Goal: Task Accomplishment & Management: Complete application form

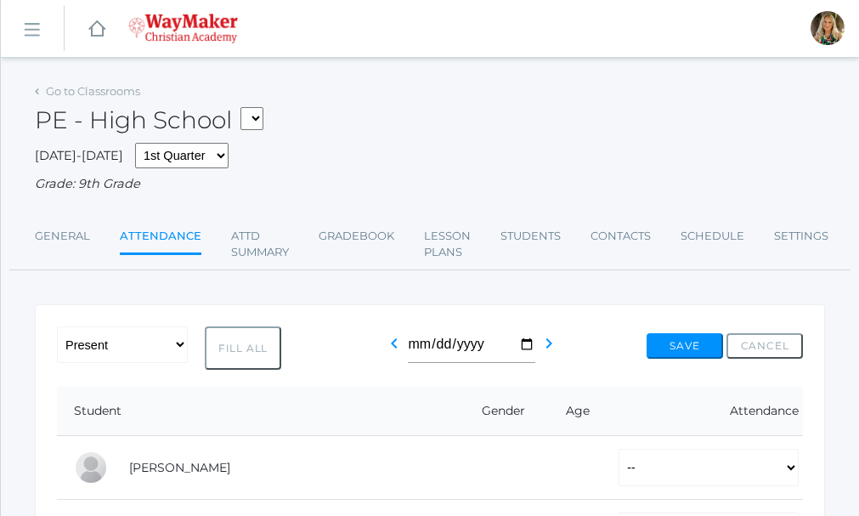
click at [249, 354] on button "Fill All" at bounding box center [243, 348] width 76 height 44
select select "P"
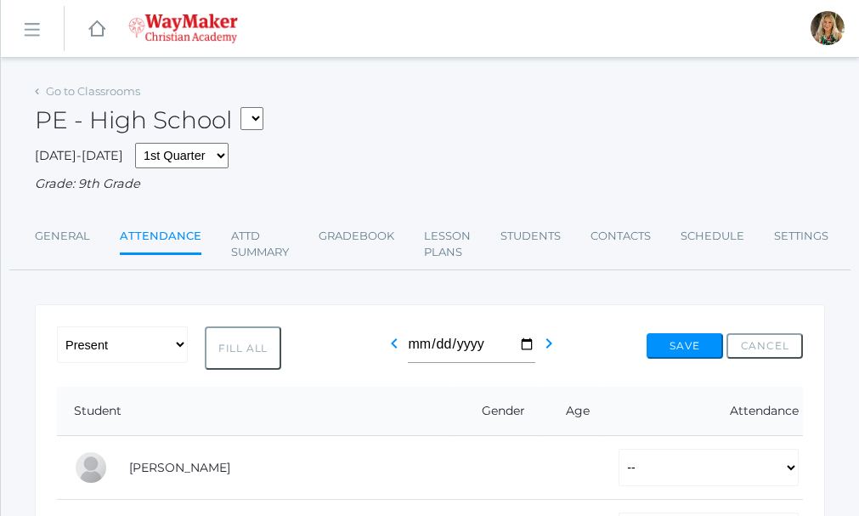
select select "P"
click at [690, 345] on button "Save" at bounding box center [685, 345] width 76 height 25
